Goal: Task Accomplishment & Management: Manage account settings

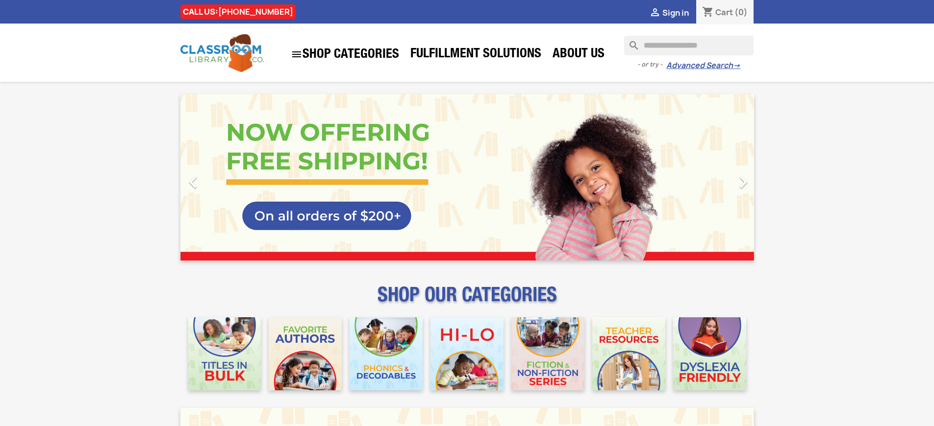
click at [680, 12] on span "Sign in" at bounding box center [675, 12] width 26 height 11
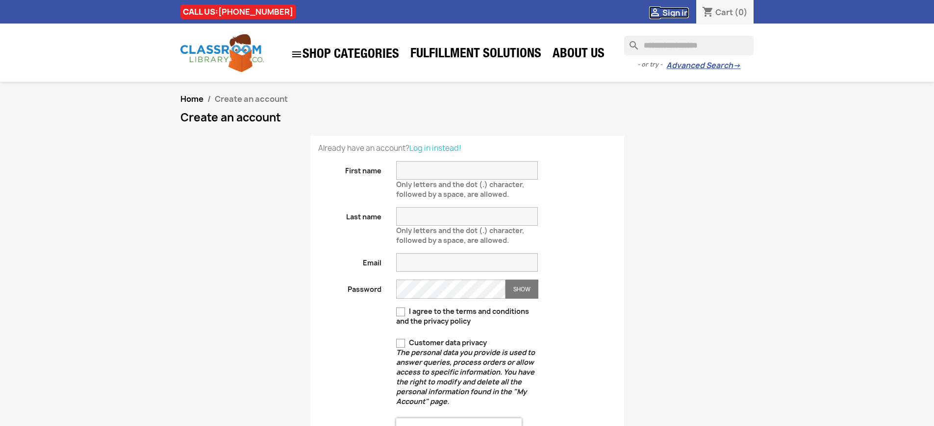
click at [680, 12] on span "Sign in" at bounding box center [675, 12] width 26 height 11
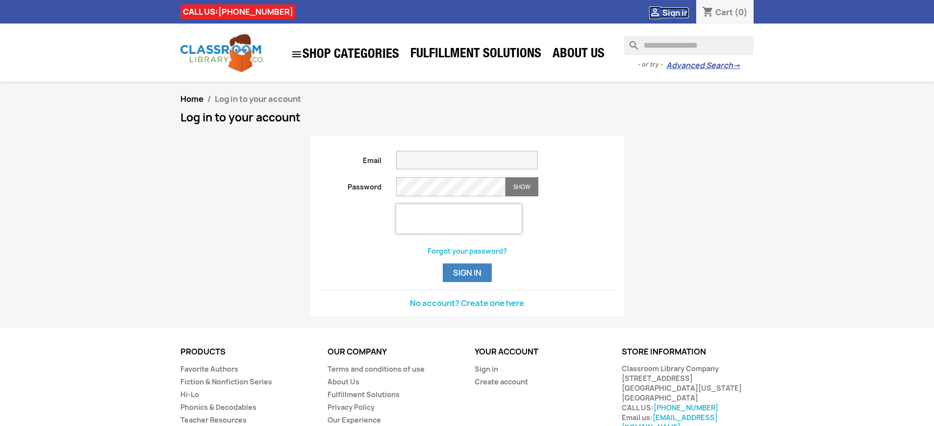
click at [680, 12] on span "Sign in" at bounding box center [675, 12] width 26 height 11
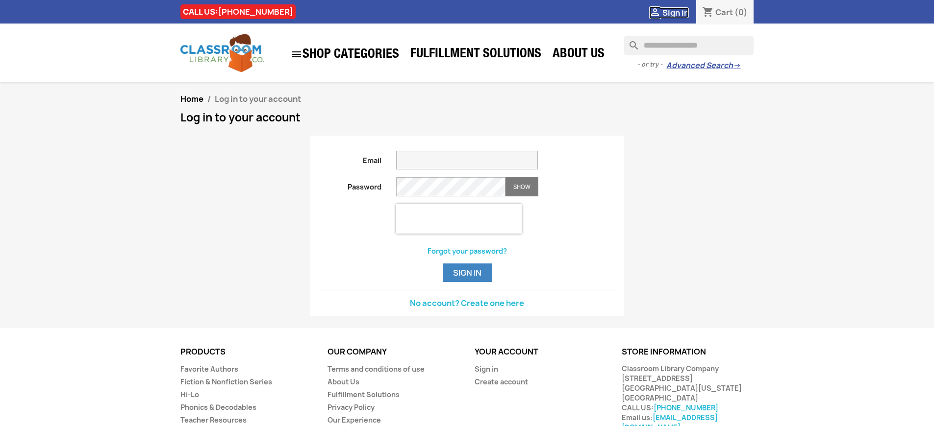
click at [680, 12] on span "Sign in" at bounding box center [675, 12] width 26 height 11
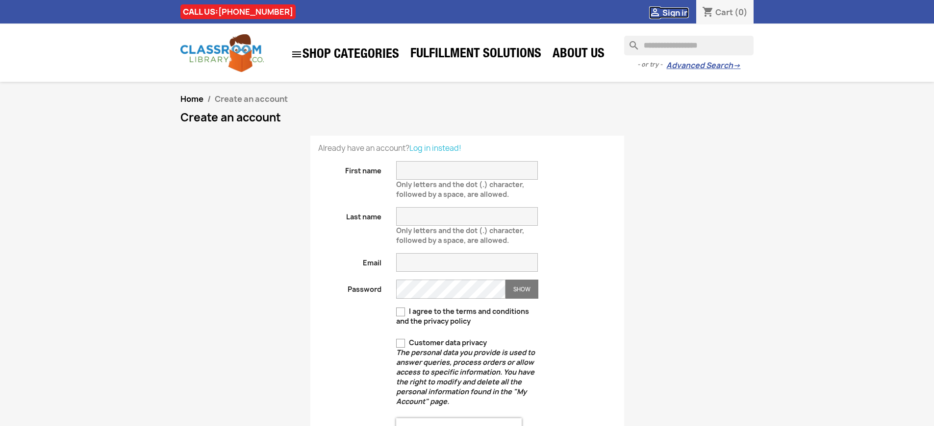
click at [680, 12] on span "Sign in" at bounding box center [675, 12] width 26 height 11
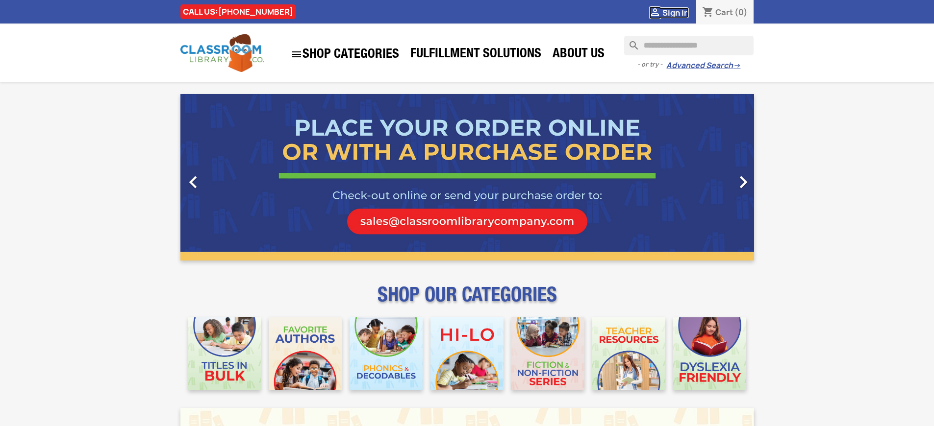
click at [680, 12] on span "Sign in" at bounding box center [675, 12] width 26 height 11
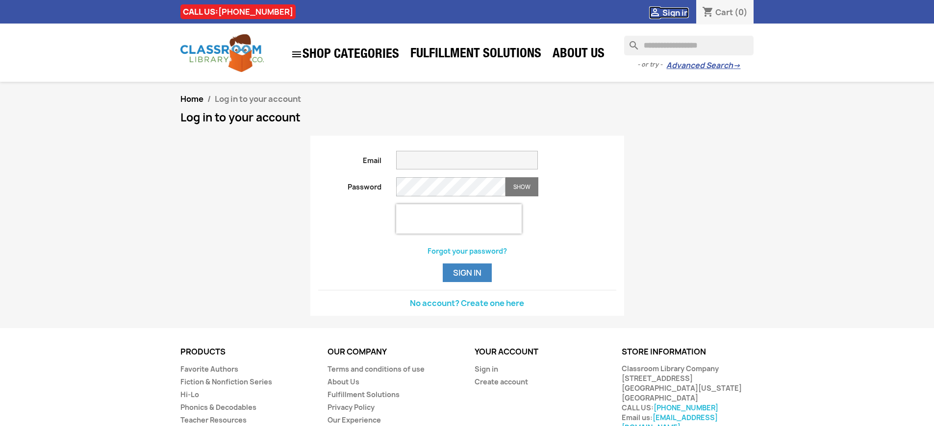
click at [680, 12] on span "Sign in" at bounding box center [675, 12] width 26 height 11
click at [467, 282] on button "Sign in" at bounding box center [467, 273] width 49 height 19
click at [680, 12] on span "Sign in" at bounding box center [675, 12] width 26 height 11
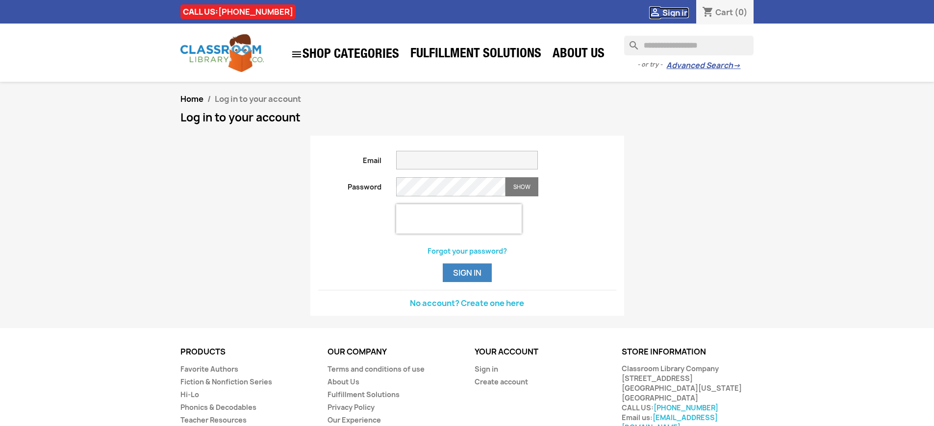
click at [680, 12] on span "Sign in" at bounding box center [675, 12] width 26 height 11
click at [467, 282] on button "Sign in" at bounding box center [467, 273] width 49 height 19
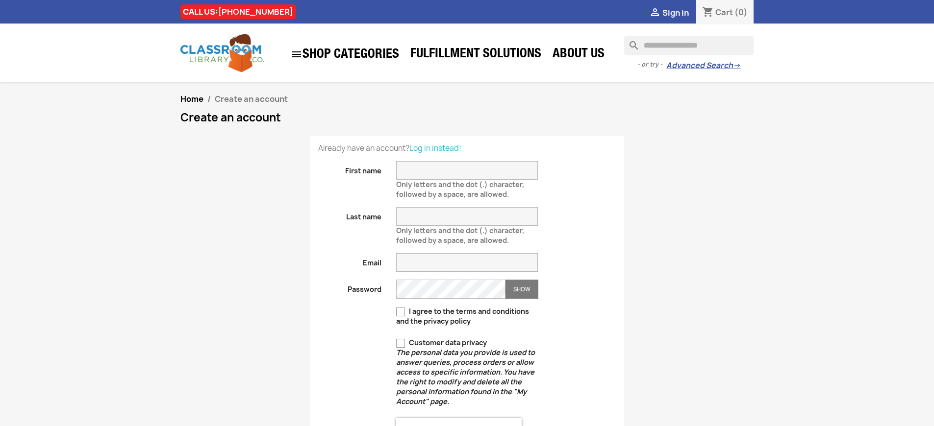
click at [680, 12] on span "Sign in" at bounding box center [675, 12] width 26 height 11
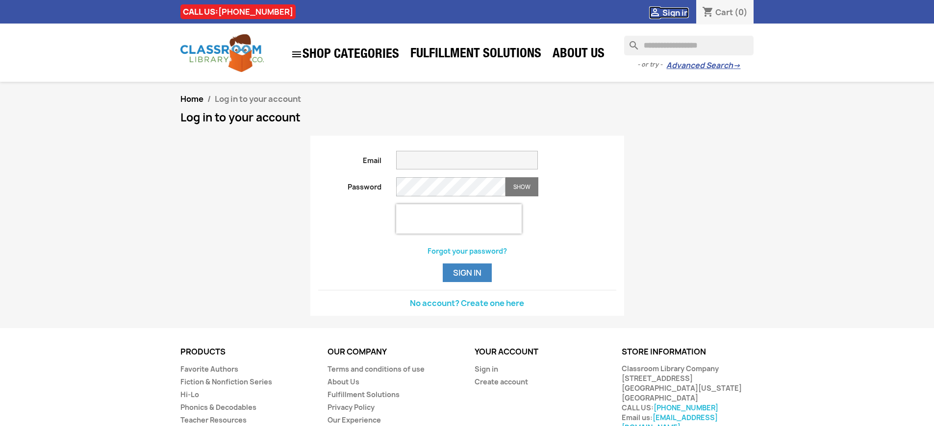
click at [680, 12] on span "Sign in" at bounding box center [675, 12] width 26 height 11
click at [485, 374] on link "Sign in" at bounding box center [486, 369] width 24 height 9
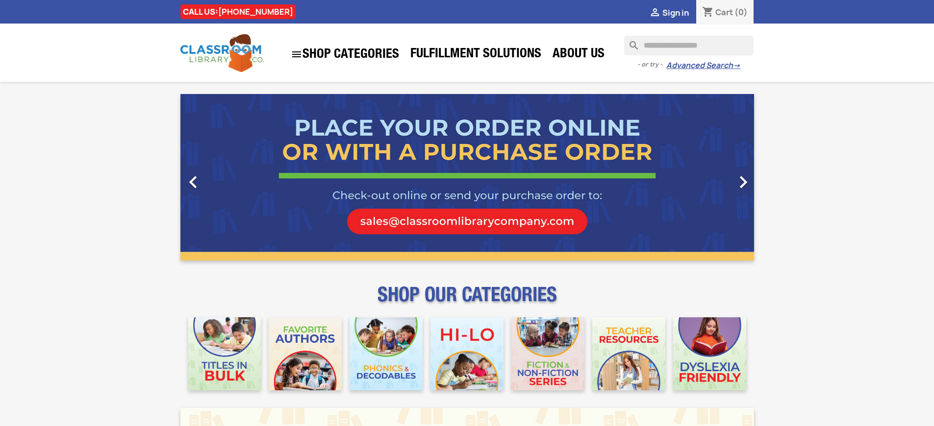
click at [680, 12] on span "Sign in" at bounding box center [675, 12] width 26 height 11
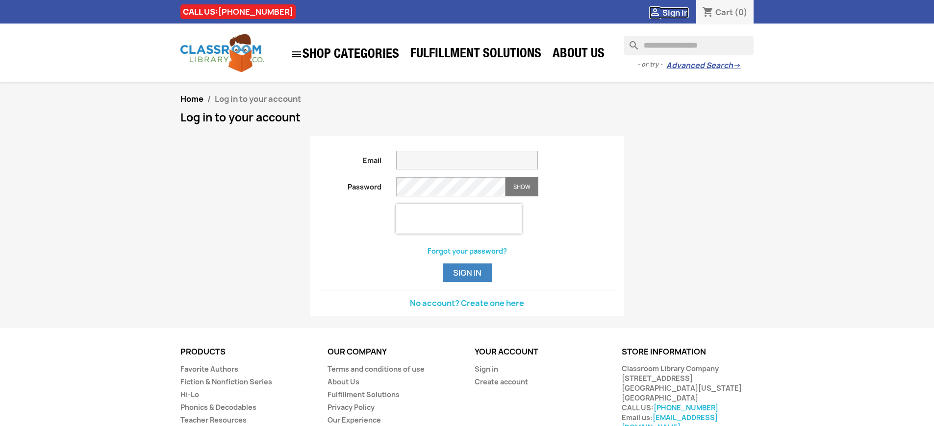
click at [680, 12] on span "Sign in" at bounding box center [675, 12] width 26 height 11
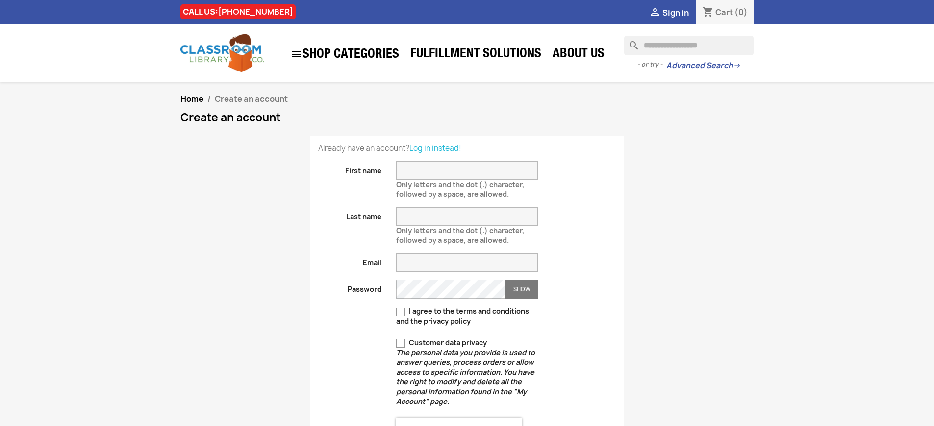
click at [680, 12] on span "Sign in" at bounding box center [675, 12] width 26 height 11
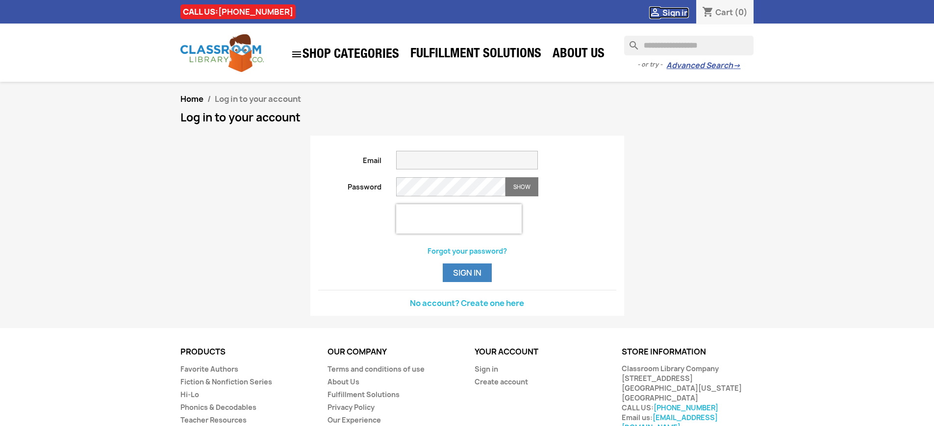
click at [680, 12] on span "Sign in" at bounding box center [675, 12] width 26 height 11
click at [485, 374] on link "Sign in" at bounding box center [486, 369] width 24 height 9
click at [467, 309] on link "No account? Create one here" at bounding box center [467, 303] width 114 height 11
